Goal: Information Seeking & Learning: Learn about a topic

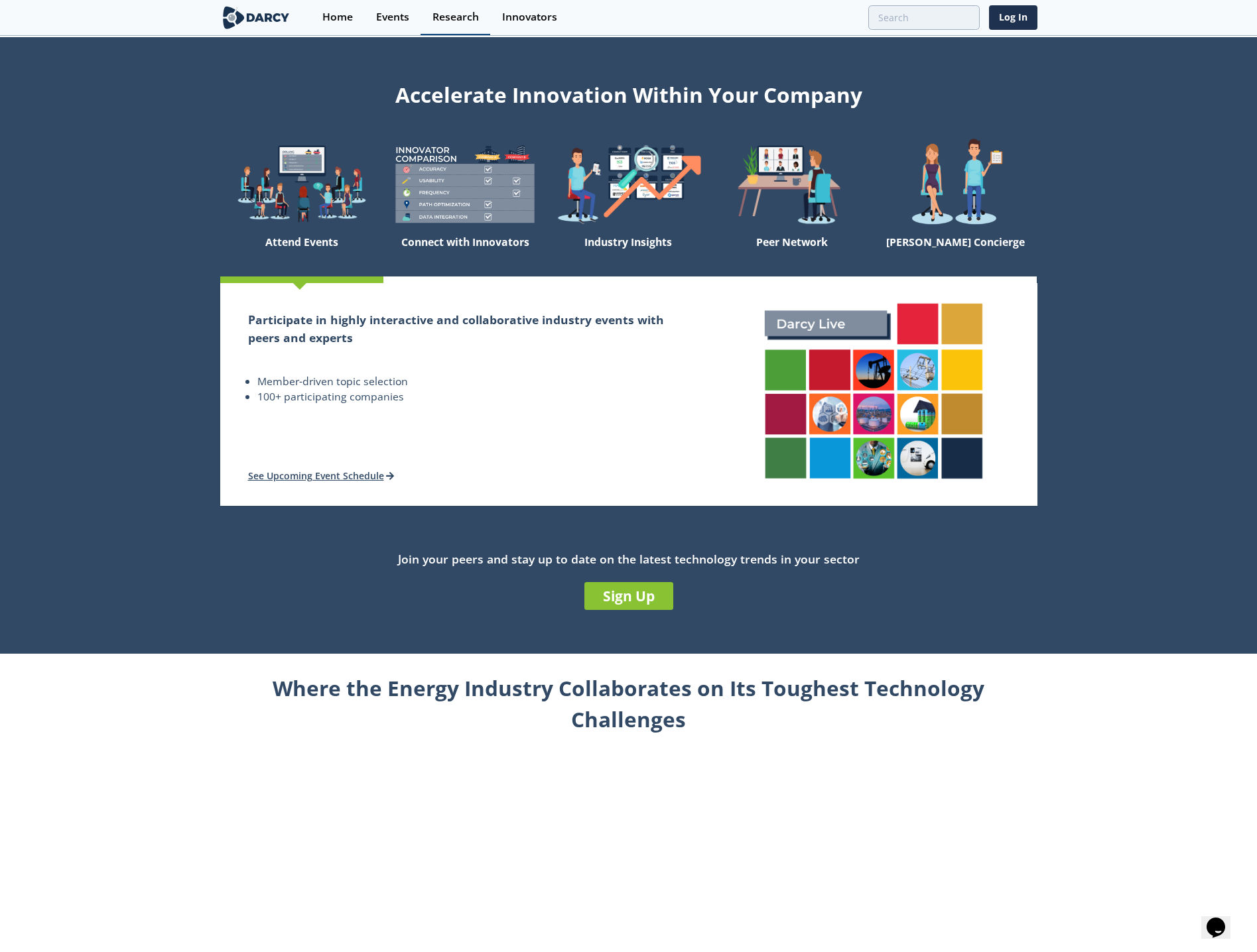
click at [483, 19] on link "Research" at bounding box center [455, 17] width 70 height 35
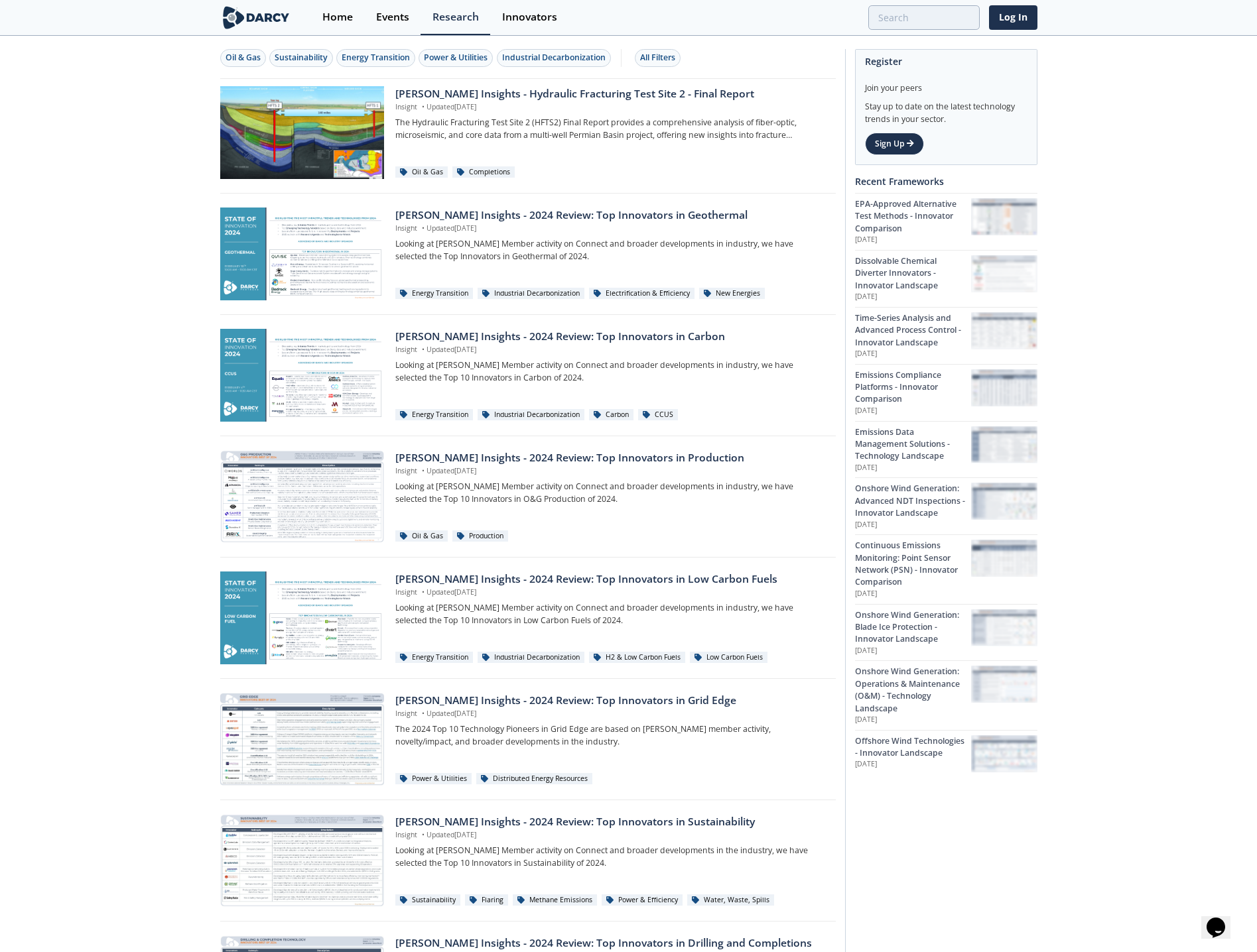
click at [150, 196] on div "Oil & Gas Sustainability Energy Transition Power & Utilities Industrial Decarbo…" at bounding box center [628, 689] width 1257 height 1306
click at [420, 141] on p "The Hydraulic Fracturing Test Site 2 (HFTS2) Final Report provides a comprehens…" at bounding box center [611, 128] width 431 height 24
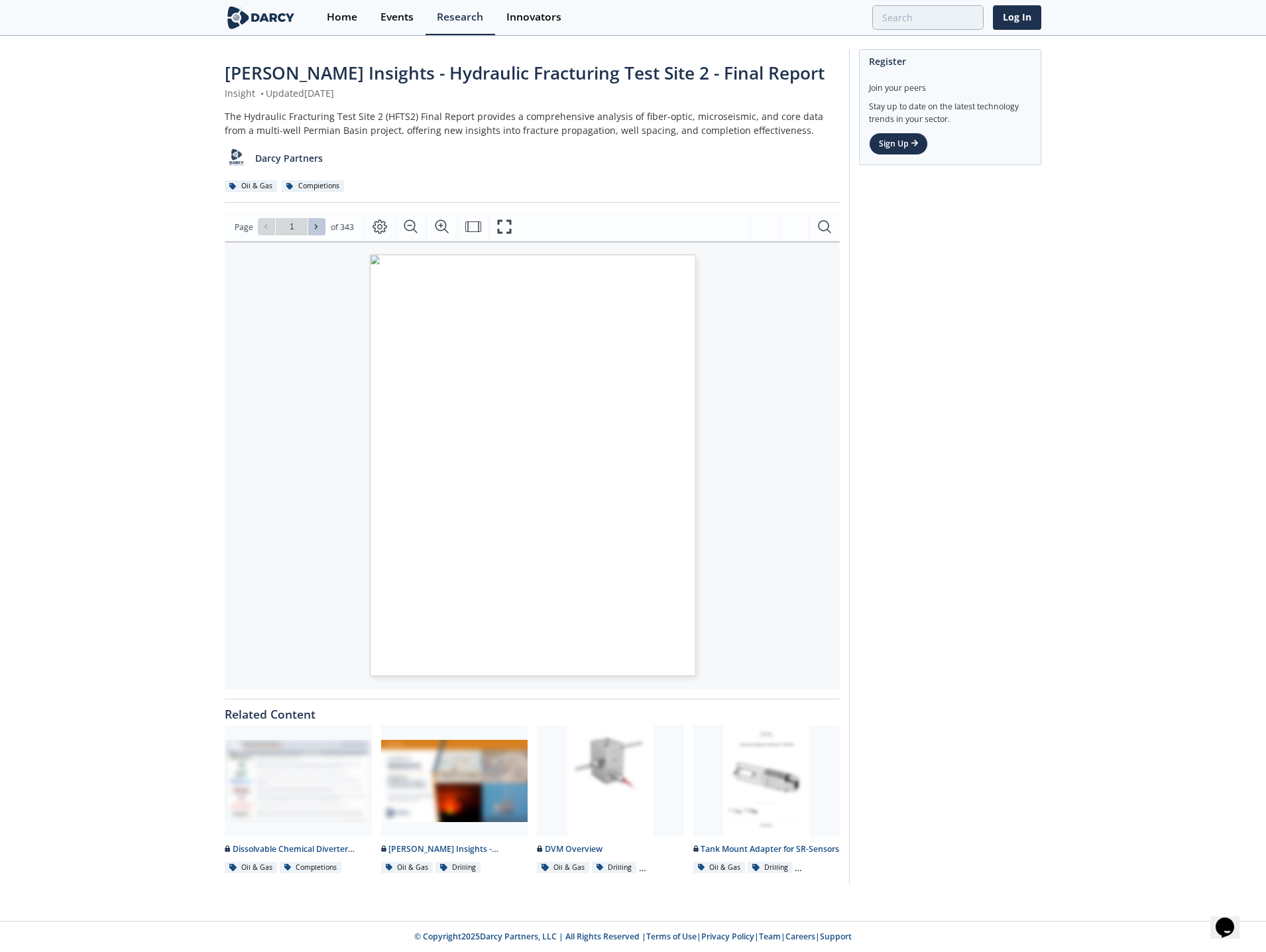
click at [324, 230] on button at bounding box center [317, 227] width 17 height 17
type input "2"
click at [322, 229] on button at bounding box center [317, 227] width 17 height 17
type input "3"
click at [322, 229] on button at bounding box center [317, 227] width 17 height 17
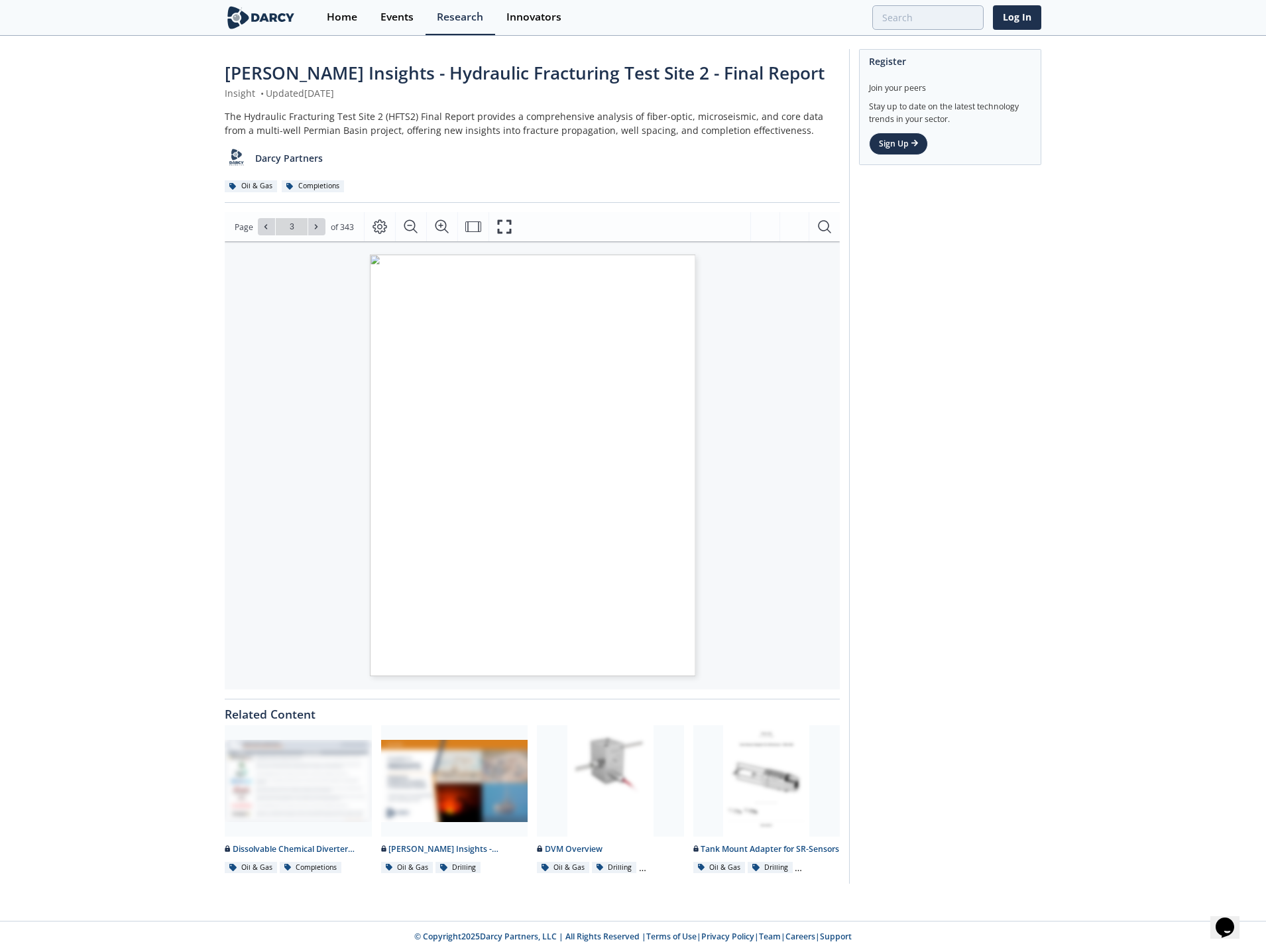
type input "4"
click at [322, 229] on button at bounding box center [317, 227] width 17 height 17
type input "8"
click at [322, 229] on button at bounding box center [317, 227] width 17 height 17
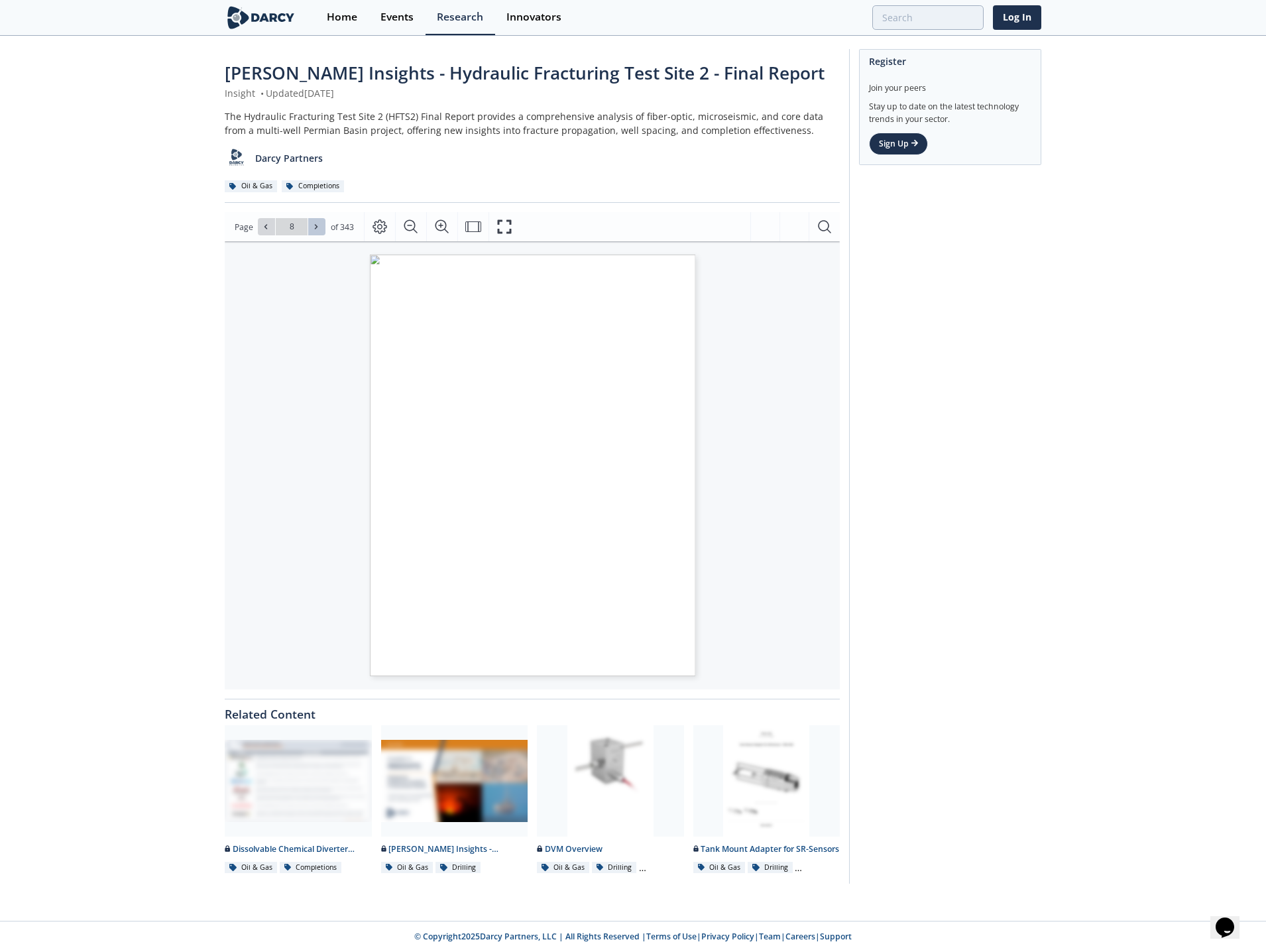
type input "9"
click at [322, 229] on button at bounding box center [317, 227] width 17 height 17
click at [321, 229] on button at bounding box center [317, 227] width 17 height 17
type input "11"
click at [321, 229] on button at bounding box center [317, 227] width 17 height 17
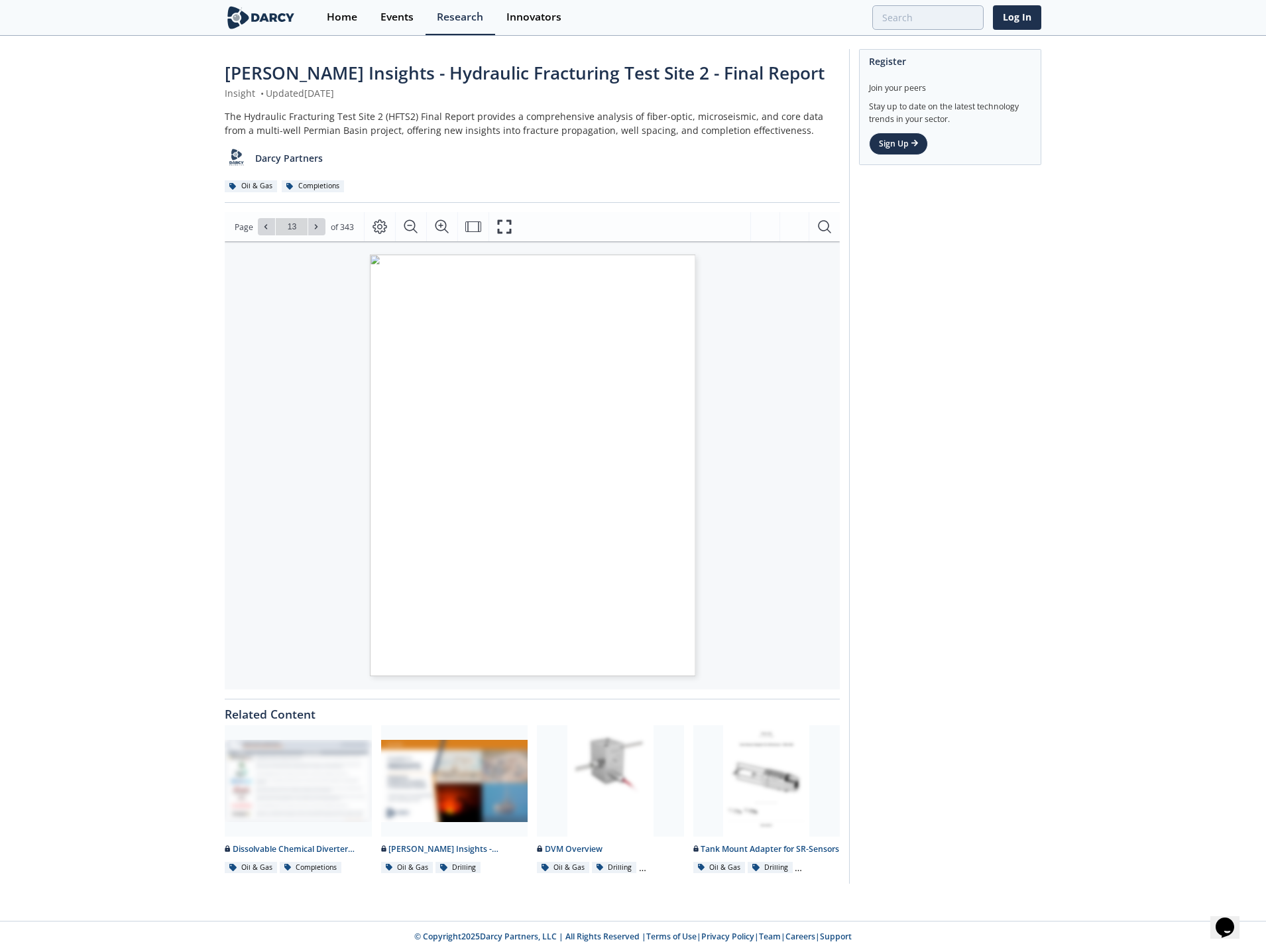
click at [321, 229] on button at bounding box center [317, 227] width 17 height 17
type input "14"
click at [321, 229] on button at bounding box center [317, 227] width 17 height 17
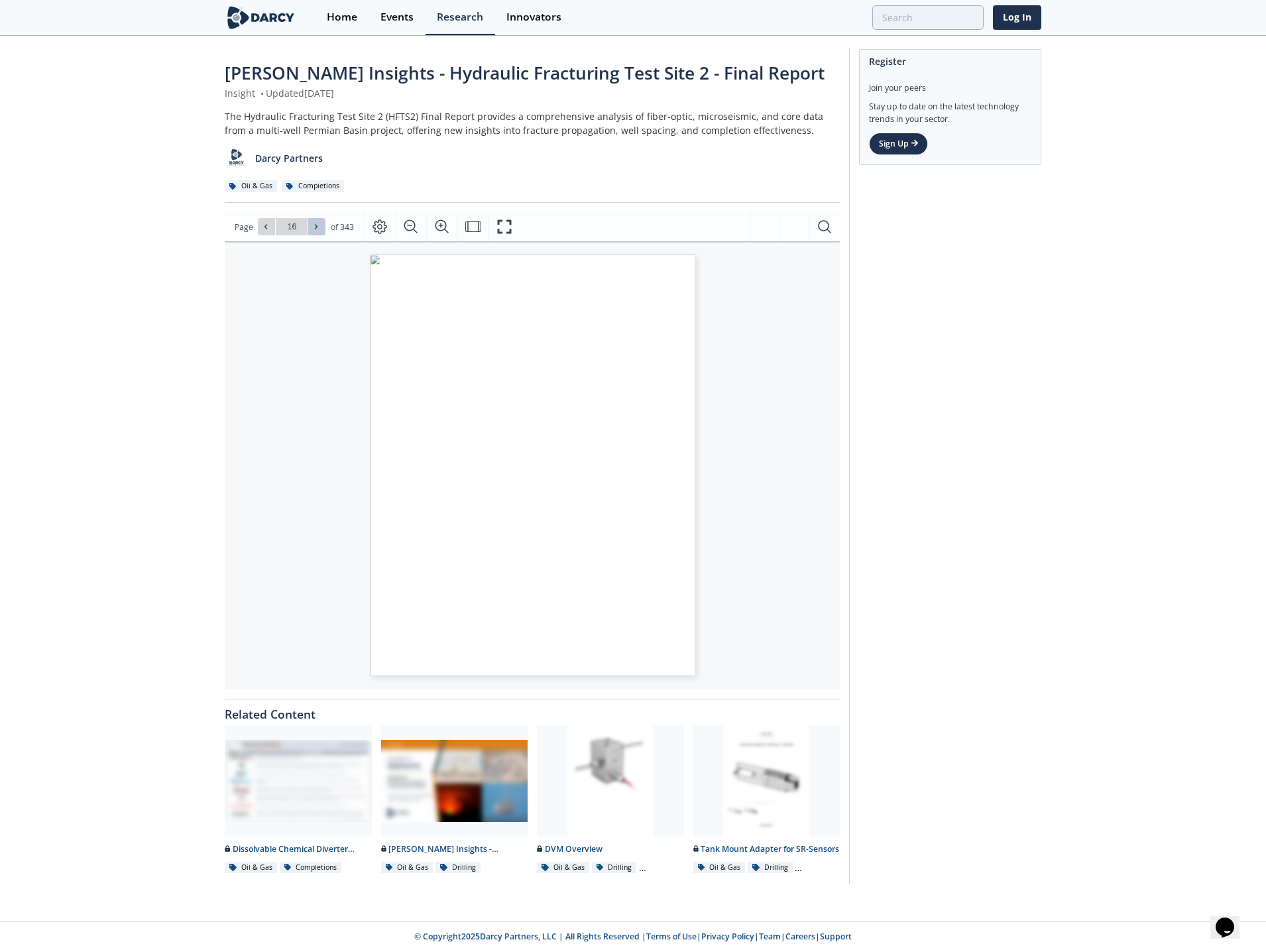
type input "17"
click at [321, 229] on button at bounding box center [317, 227] width 17 height 17
click at [290, 228] on input "18" at bounding box center [291, 227] width 32 height 17
type input "5"
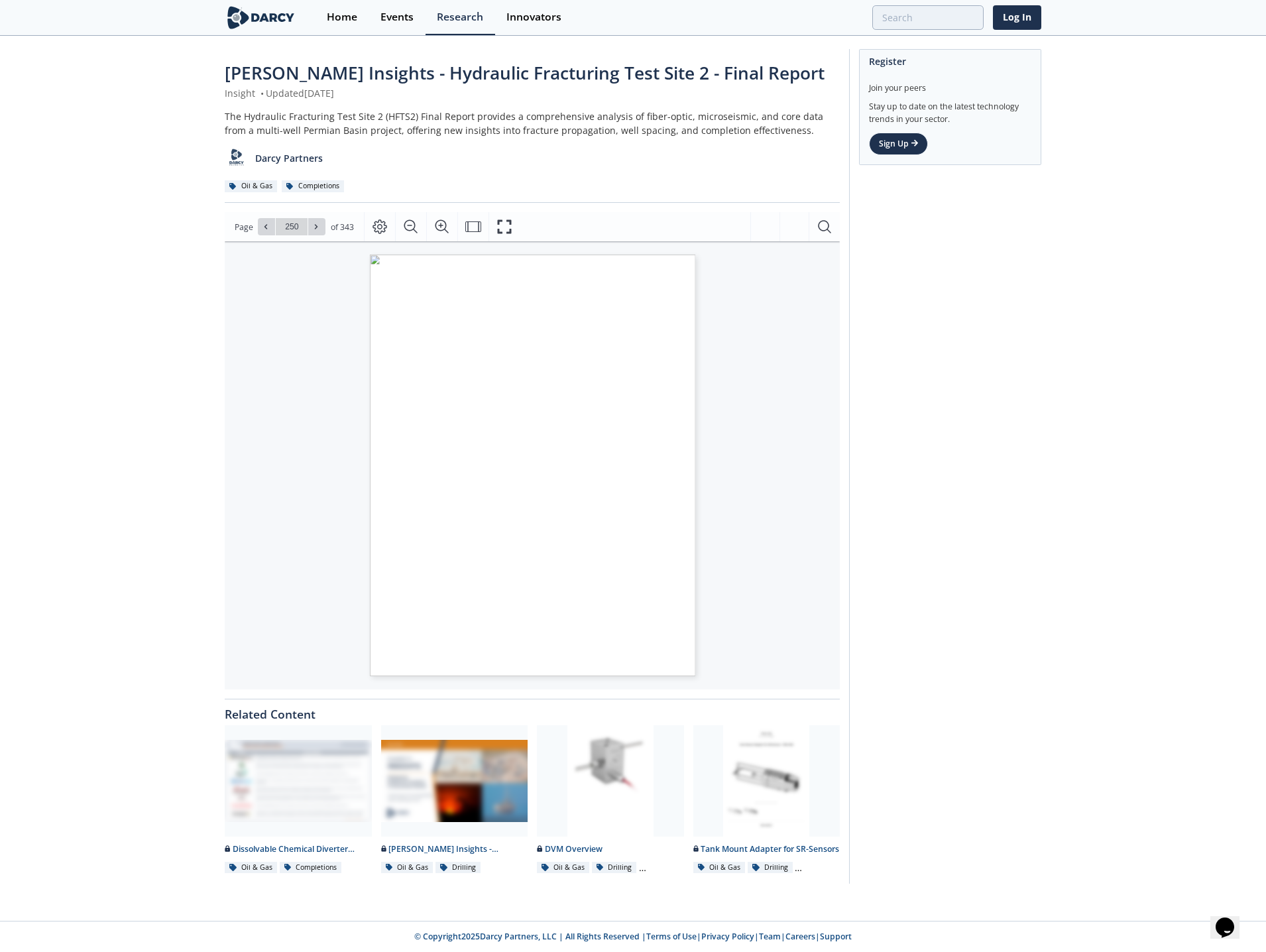
type input "250"
click at [189, 286] on div "[PERSON_NAME] Insights - Hydraulic Fracturing Test Site 2 - Final Report Insigh…" at bounding box center [633, 469] width 1266 height 865
click at [352, 12] on div "Home" at bounding box center [341, 16] width 30 height 11
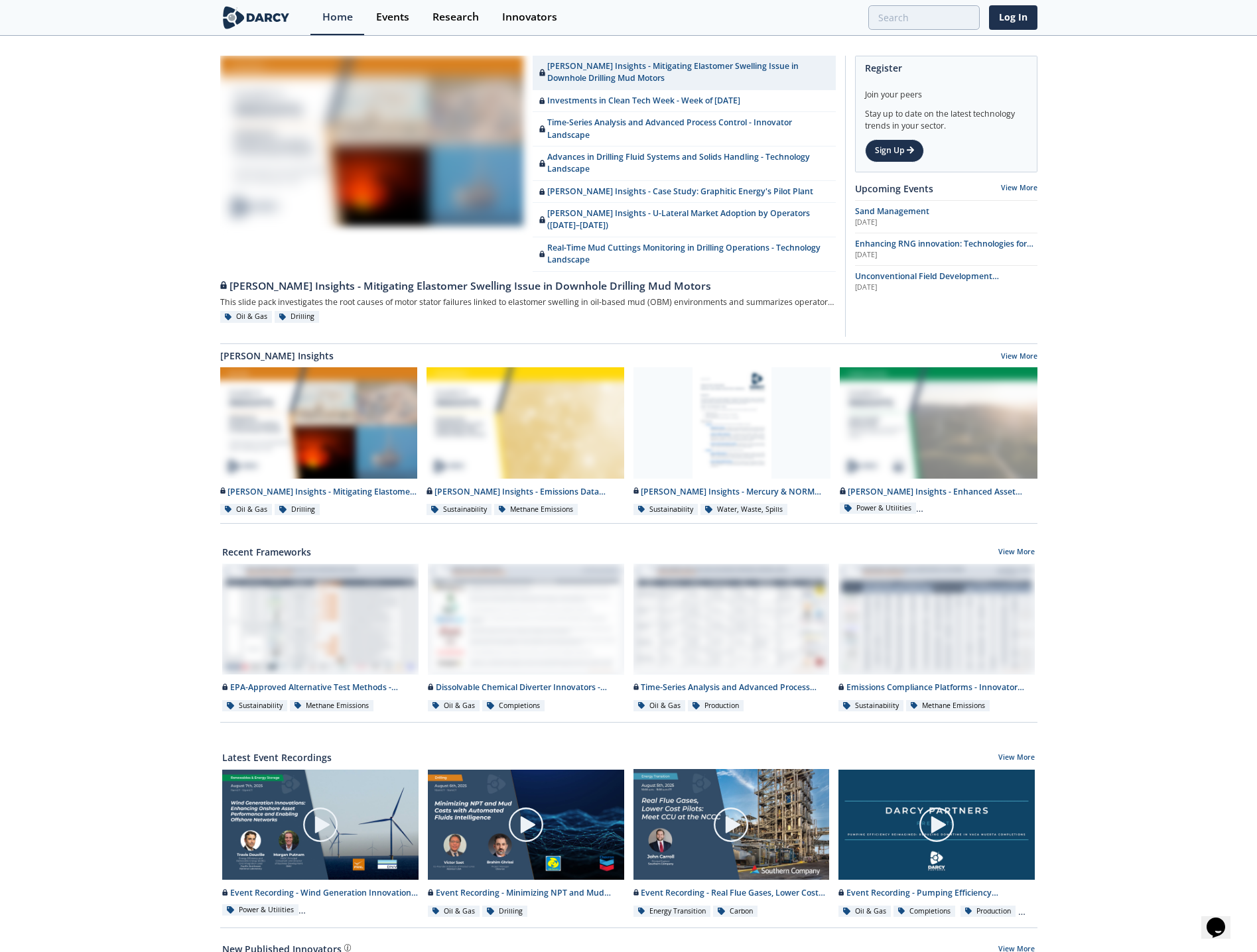
click at [152, 361] on div "[PERSON_NAME] Insights - Mitigating Elastomer Swelling Issue in Downhole Drilli…" at bounding box center [628, 610] width 1257 height 1147
click at [133, 344] on div "[PERSON_NAME] Insights - Mitigating Elastomer Swelling Issue in Downhole Drilli…" at bounding box center [628, 610] width 1257 height 1147
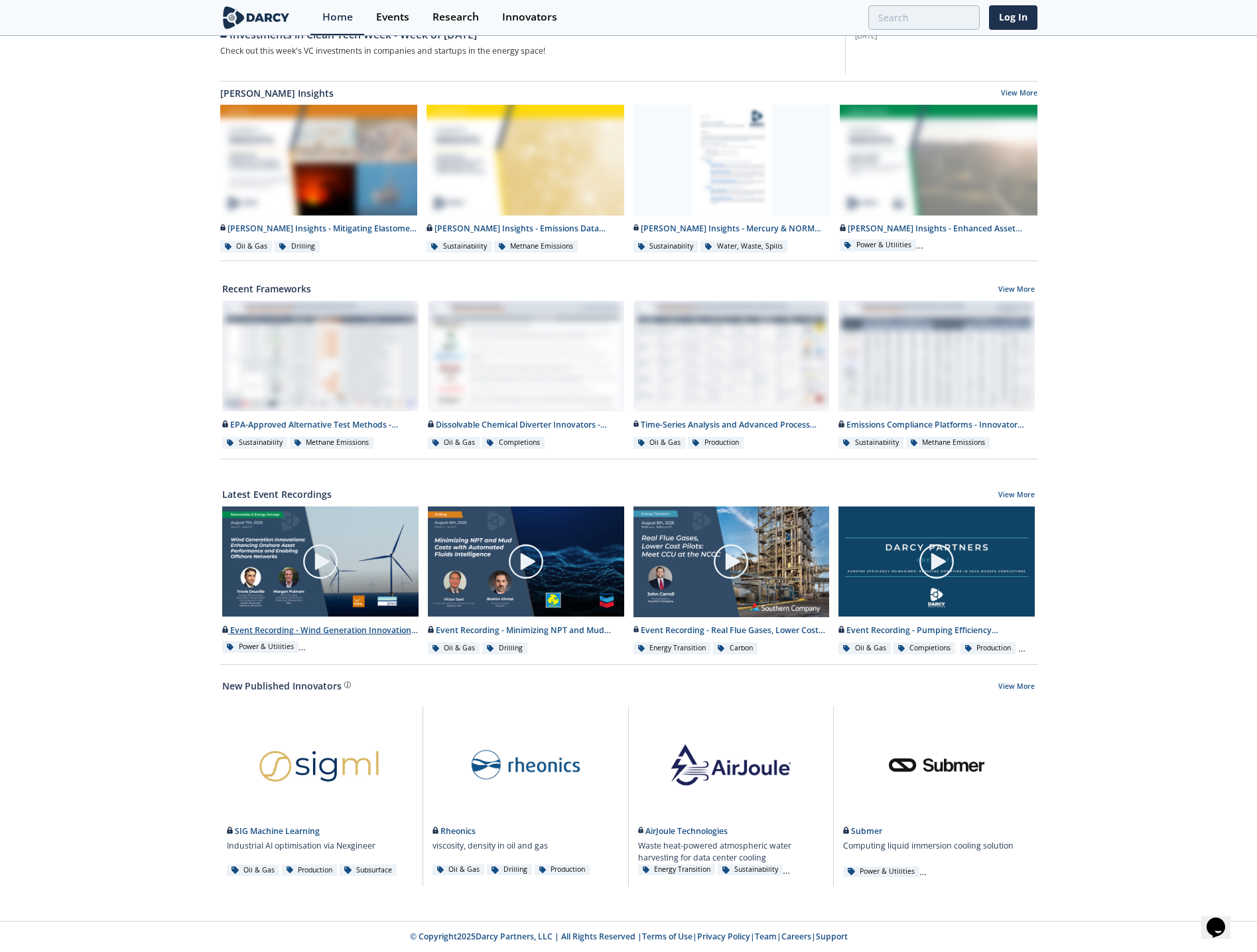
scroll to position [239, 0]
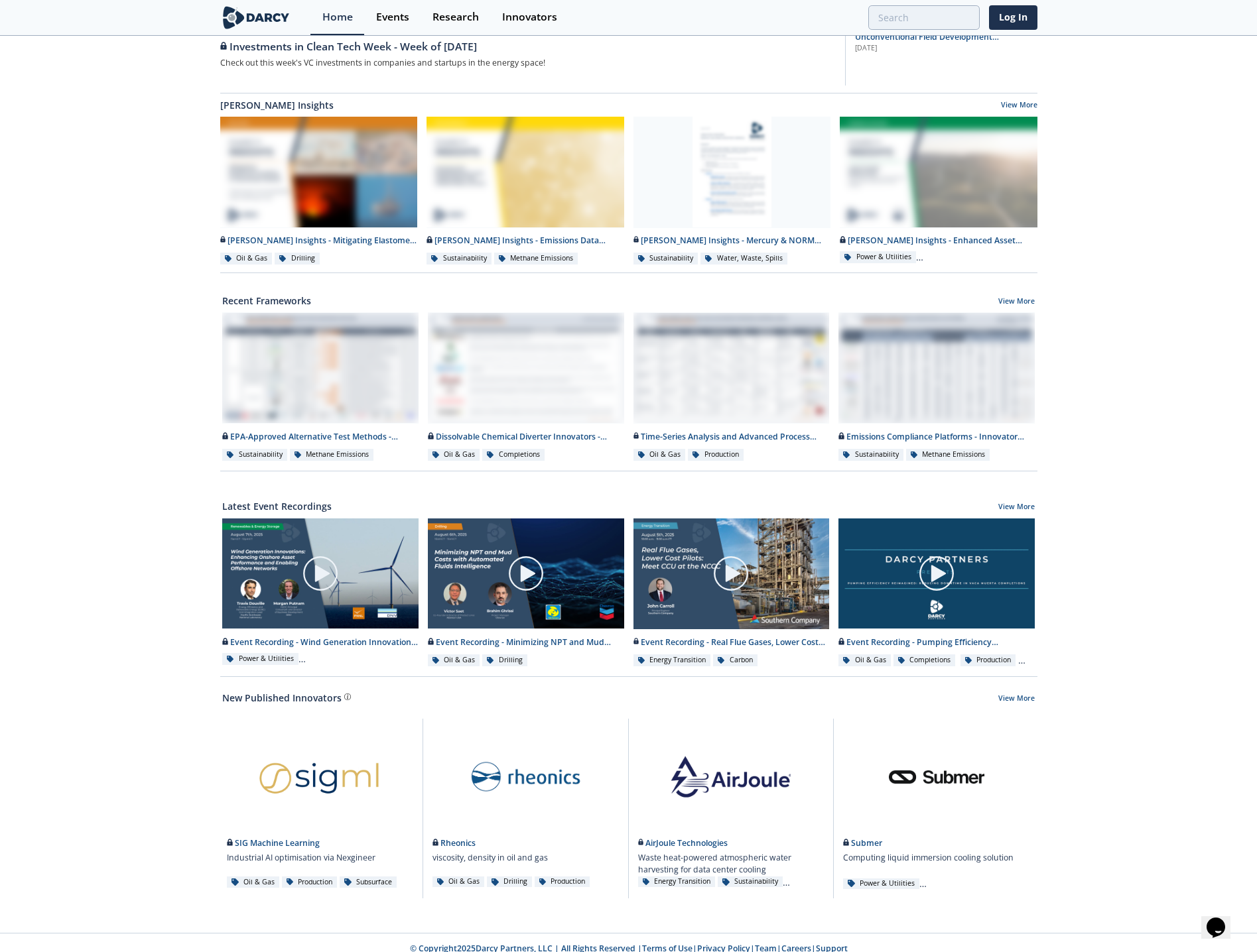
click at [138, 571] on div "[PERSON_NAME] Insights - Mitigating Elastomer Swelling Issue in Downhole Drilli…" at bounding box center [628, 365] width 1257 height 1135
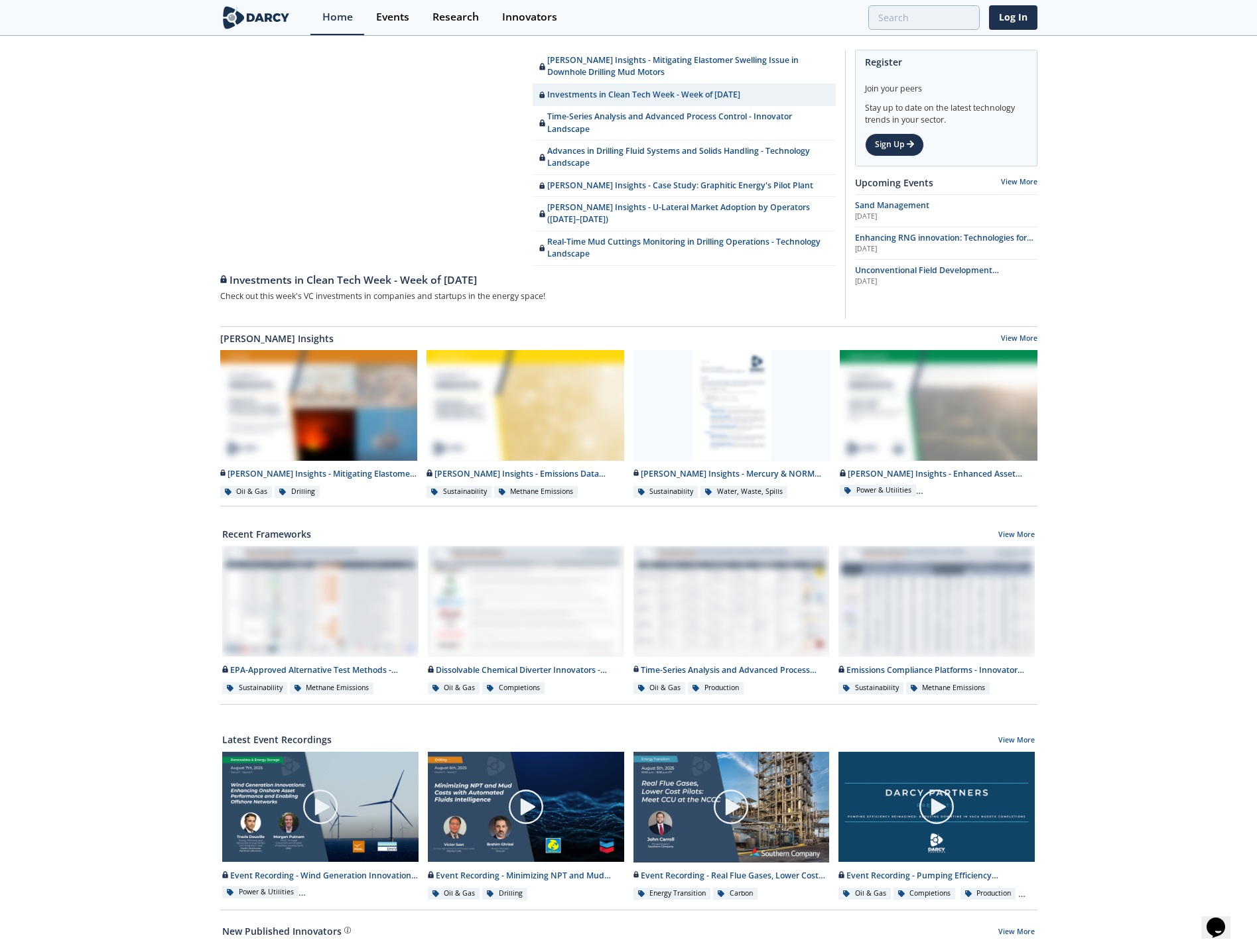
scroll to position [0, 0]
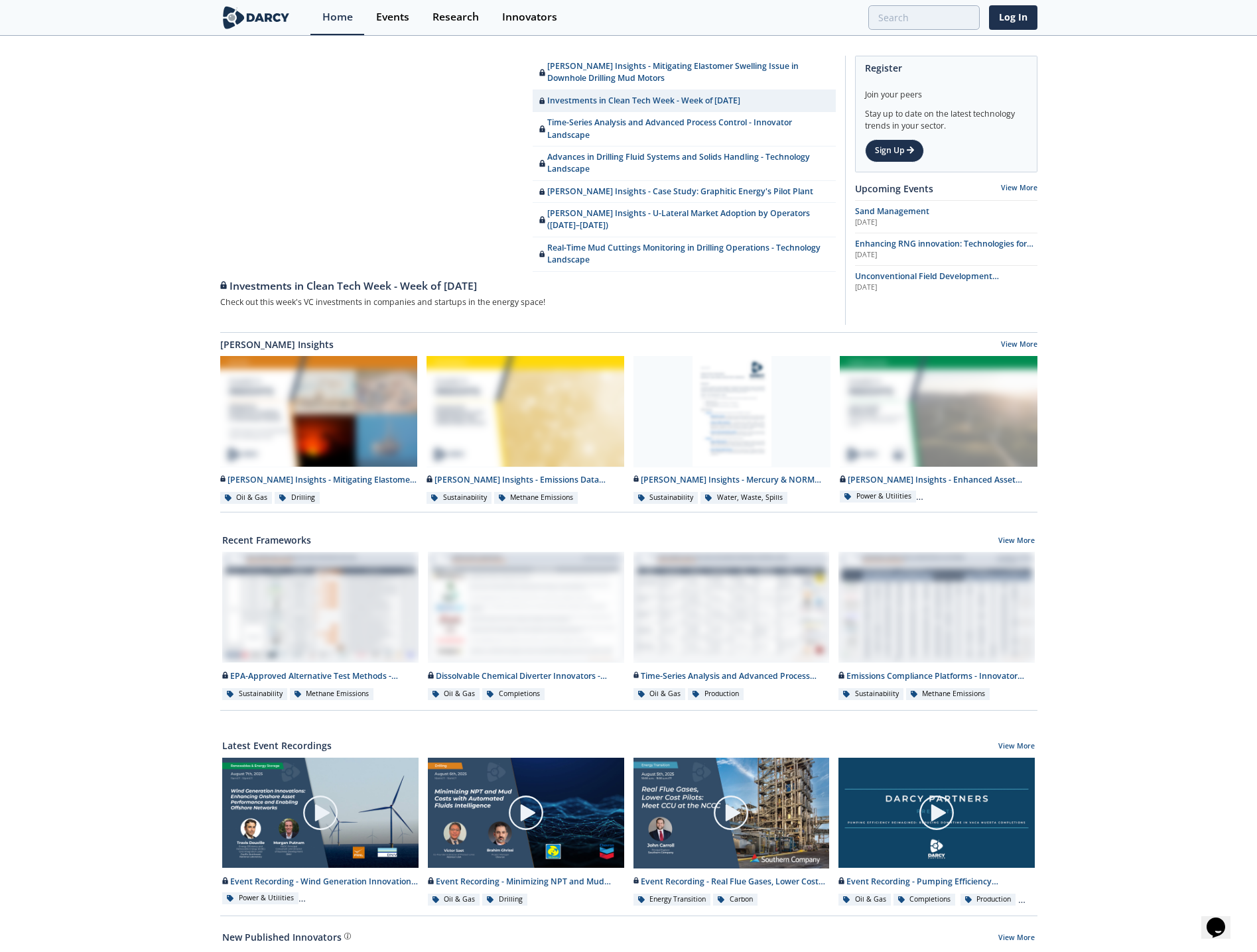
click at [145, 595] on div "[PERSON_NAME] Insights - Mitigating Elastomer Swelling Issue in Downhole Drilli…" at bounding box center [628, 604] width 1257 height 1135
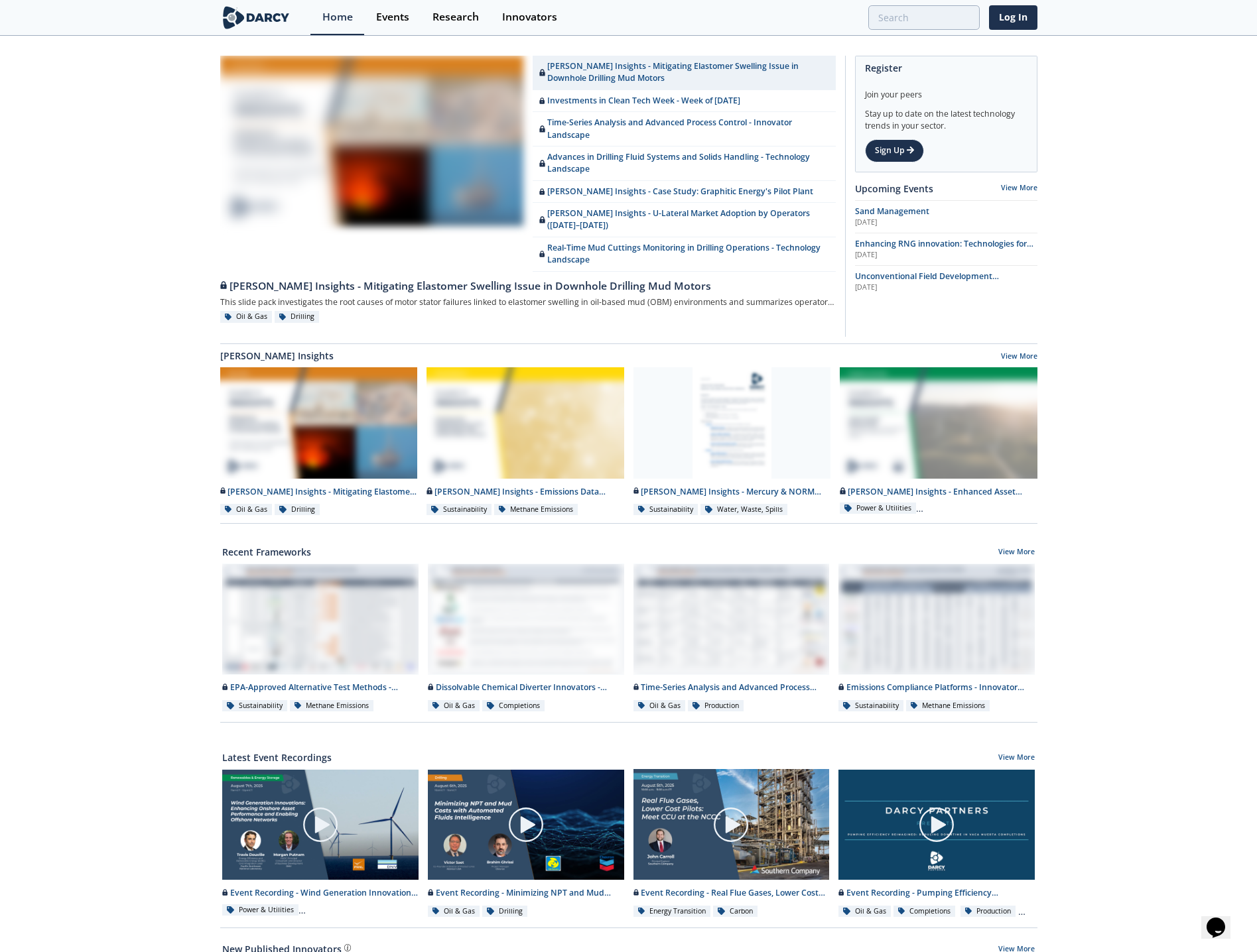
click at [154, 257] on div "[PERSON_NAME] Insights - Mitigating Elastomer Swelling Issue in Downhole Drilli…" at bounding box center [628, 610] width 1257 height 1147
click at [1145, 731] on div "[PERSON_NAME] Insights - Mitigating Elastomer Swelling Issue in Downhole Drilli…" at bounding box center [628, 610] width 1257 height 1147
click at [77, 295] on div "[PERSON_NAME] Insights - Mitigating Elastomer Swelling Issue in Downhole Drilli…" at bounding box center [628, 610] width 1257 height 1147
click at [150, 228] on div "[PERSON_NAME] Insights - Mitigating Elastomer Swelling Issue in Downhole Drilli…" at bounding box center [628, 610] width 1257 height 1147
click at [1136, 623] on div "[PERSON_NAME] Insights - Mitigating Elastomer Swelling Issue in Downhole Drilli…" at bounding box center [628, 610] width 1257 height 1147
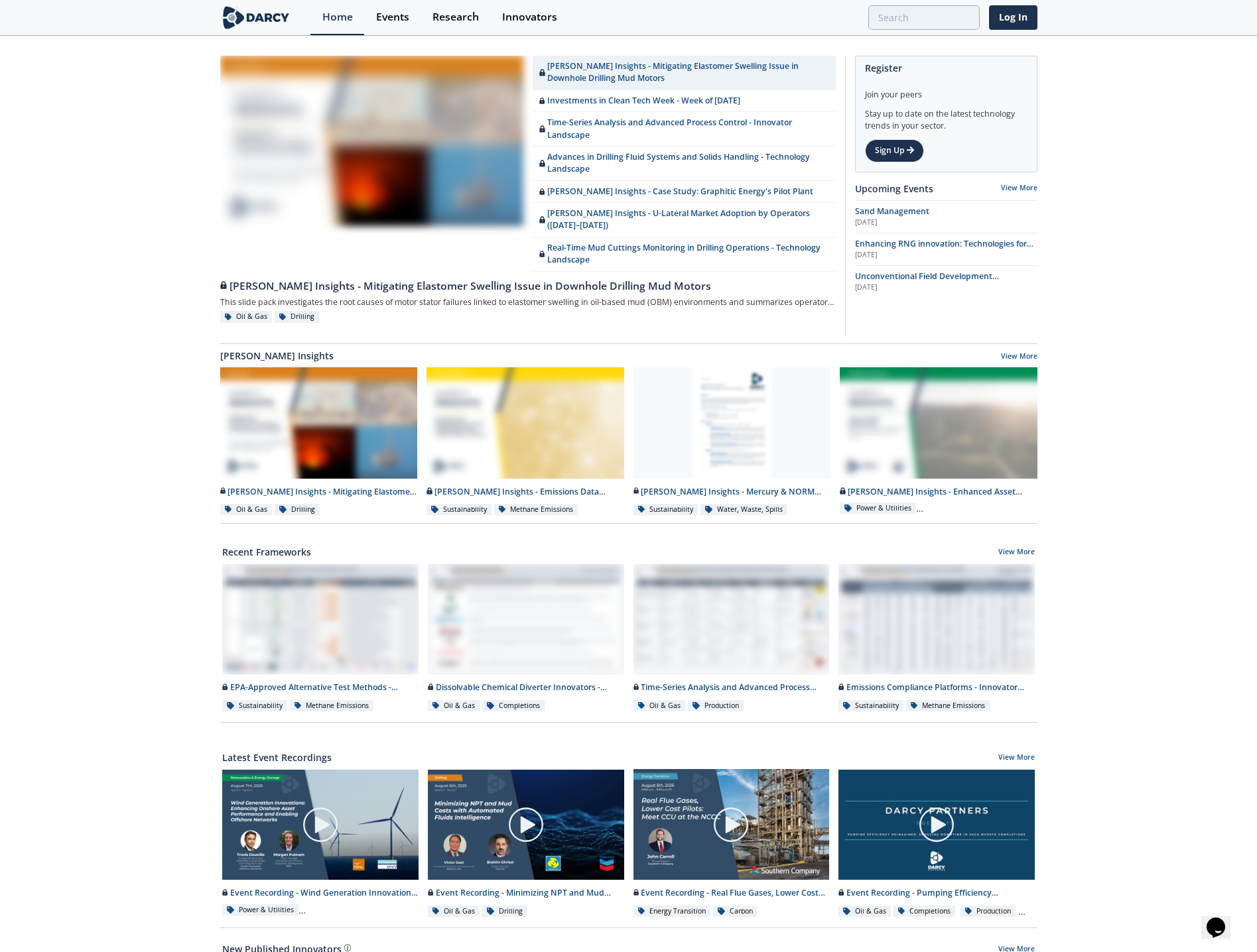
click at [1143, 633] on div "[PERSON_NAME] Insights - Mitigating Elastomer Swelling Issue in Downhole Drilli…" at bounding box center [628, 610] width 1257 height 1147
click at [114, 461] on div "[PERSON_NAME] Insights - Mitigating Elastomer Swelling Issue in Downhole Drilli…" at bounding box center [628, 610] width 1257 height 1147
